Goal: Task Accomplishment & Management: Manage account settings

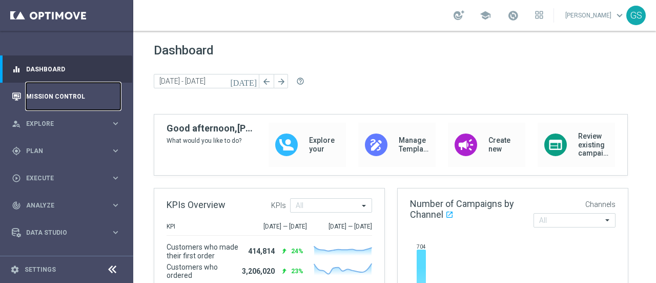
click at [43, 98] on link "Mission Control" at bounding box center [73, 96] width 94 height 27
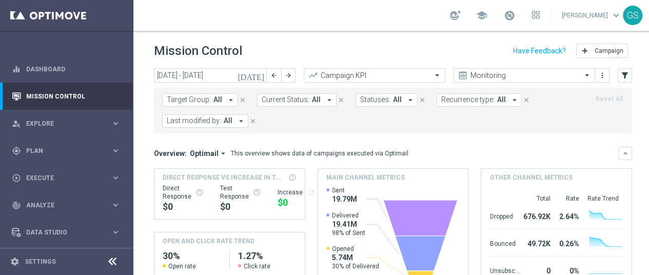
click at [586, 17] on link "[PERSON_NAME] keyboard_arrow_down" at bounding box center [592, 15] width 62 height 15
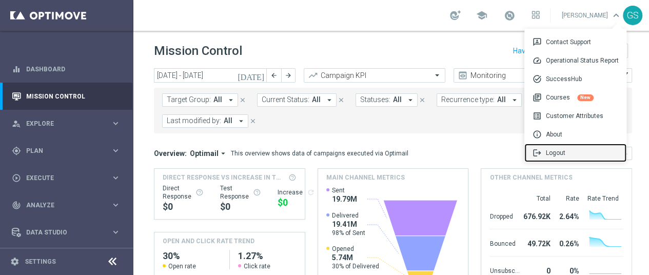
click at [546, 152] on span "logout" at bounding box center [538, 152] width 13 height 9
